Goal: Transaction & Acquisition: Purchase product/service

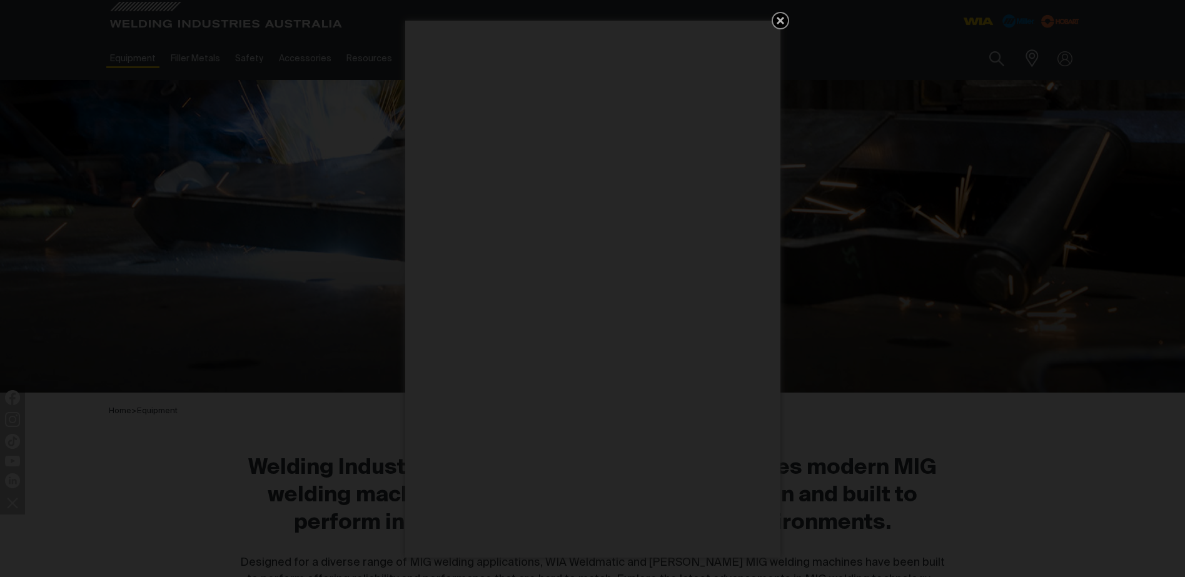
click at [775, 23] on icon "Get 5 WIA Welding Guides Free!" at bounding box center [780, 20] width 15 height 15
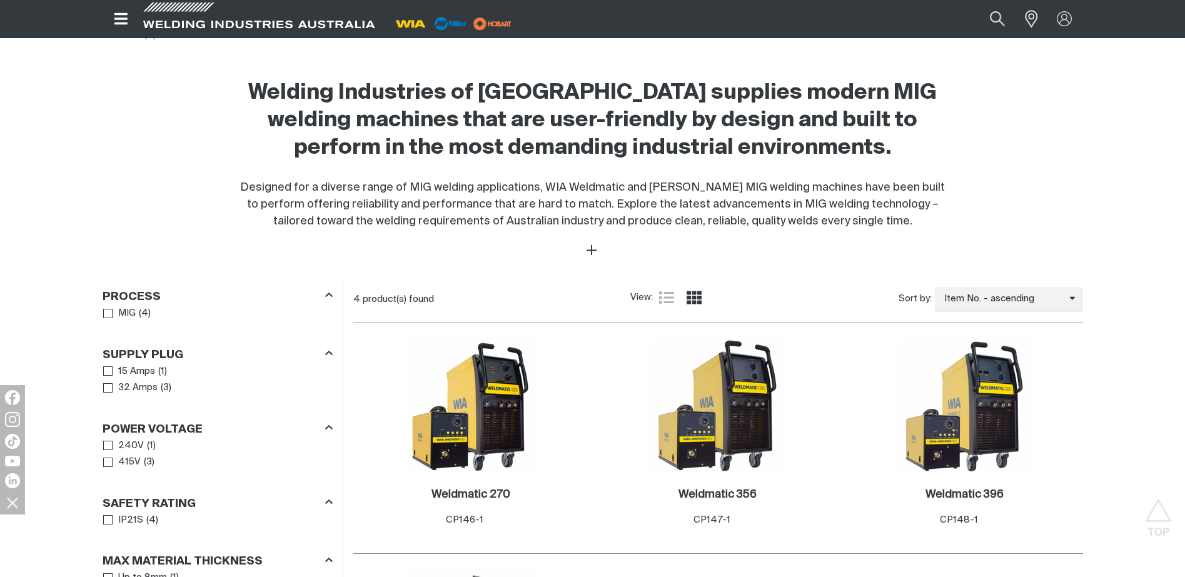
scroll to position [250, 0]
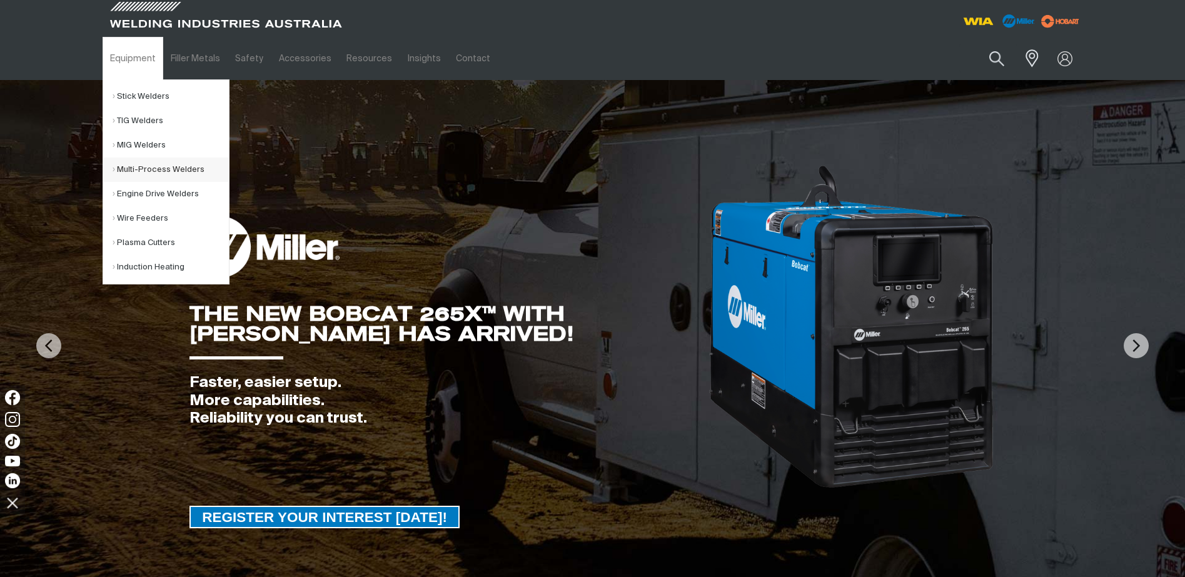
click at [168, 167] on link "Multi-Process Welders" at bounding box center [171, 170] width 116 height 24
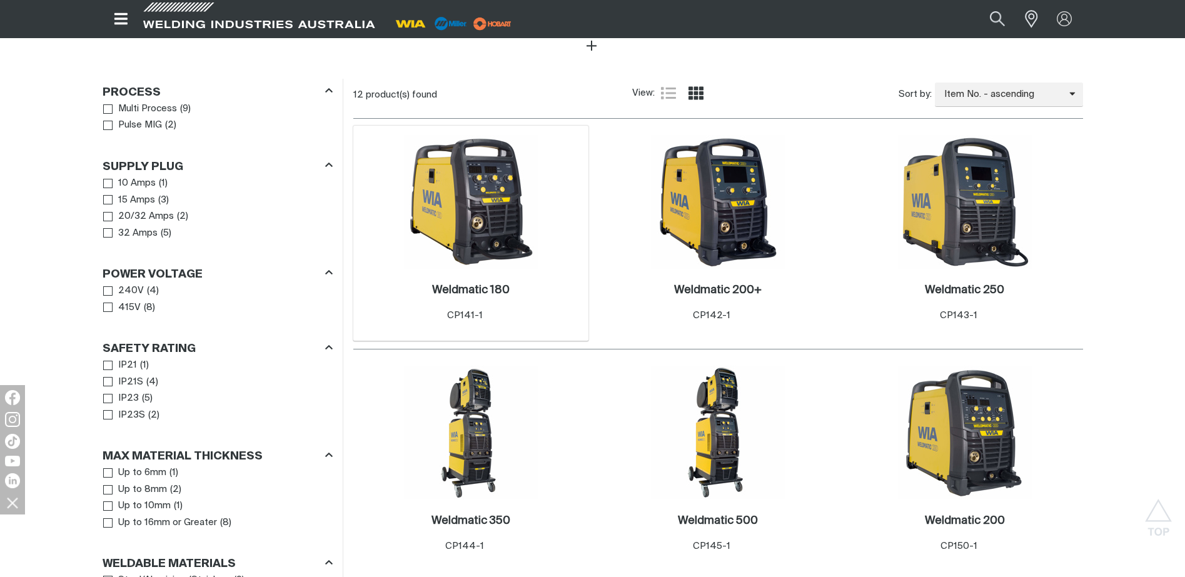
scroll to position [625, 0]
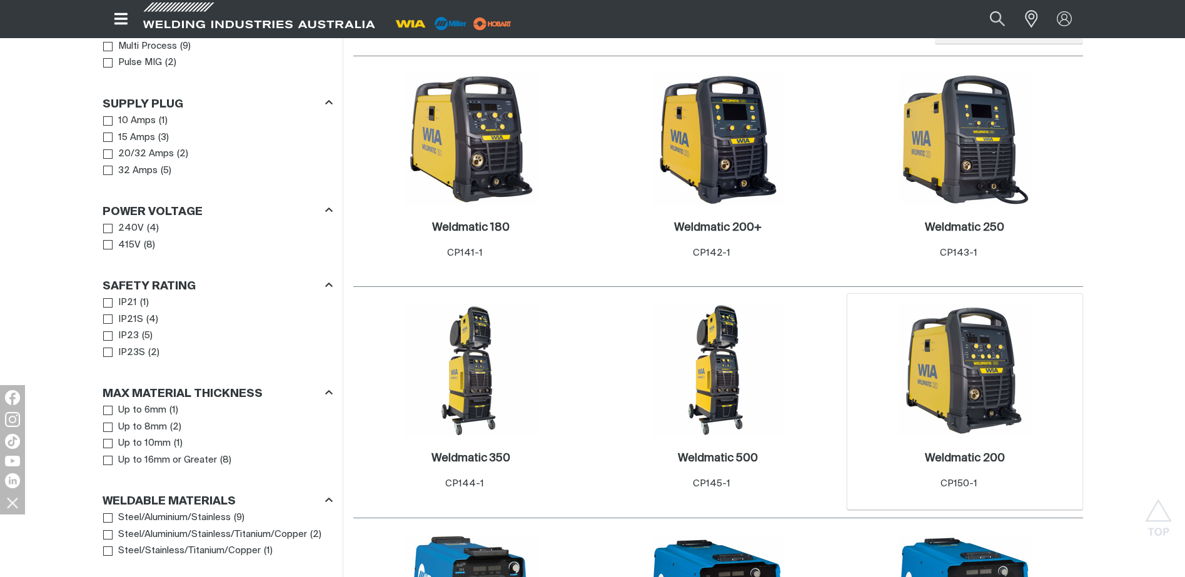
click at [937, 396] on img at bounding box center [965, 370] width 134 height 134
